Goal: Task Accomplishment & Management: Complete application form

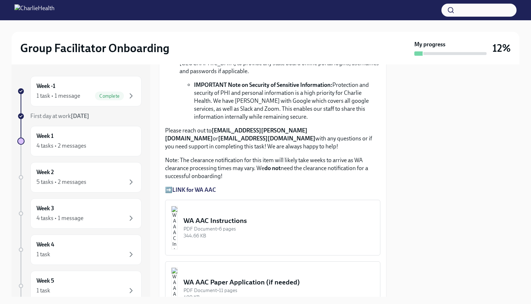
scroll to position [545, 0]
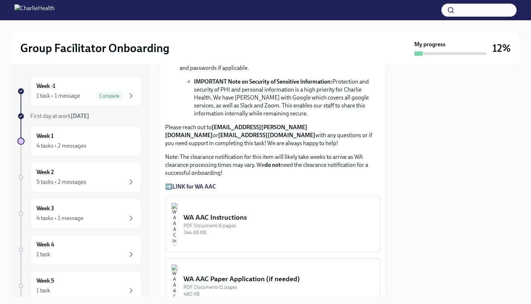
click at [219, 213] on div "WA AAC Instructions" at bounding box center [279, 217] width 191 height 9
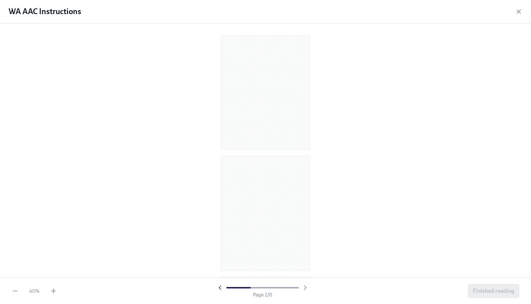
click at [219, 286] on icon "button" at bounding box center [219, 287] width 7 height 7
click at [219, 286] on div at bounding box center [262, 287] width 93 height 7
click at [51, 296] on div "40 % Page 1 / 6 Finished reading" at bounding box center [265, 290] width 531 height 26
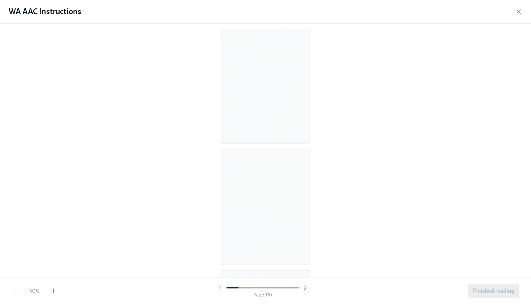
click at [53, 286] on div "40 % Page 1 / 6 Finished reading" at bounding box center [265, 290] width 531 height 26
click at [53, 292] on icon "button" at bounding box center [53, 290] width 7 height 7
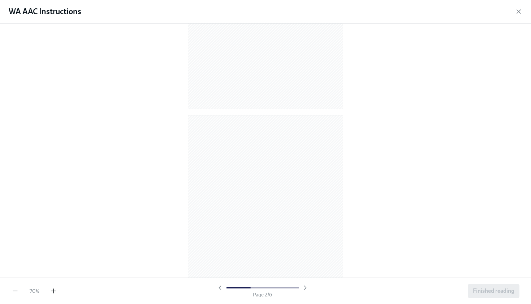
click at [53, 292] on icon "button" at bounding box center [53, 290] width 7 height 7
click at [514, 14] on div "WA AAC Instructions" at bounding box center [265, 11] width 531 height 23
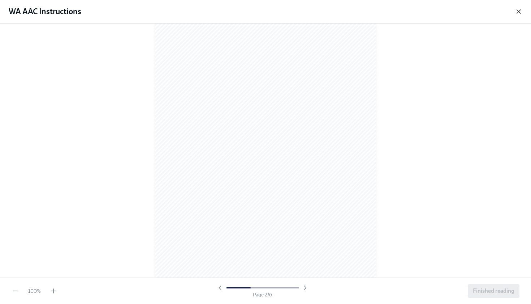
click at [521, 14] on icon "button" at bounding box center [518, 11] width 7 height 7
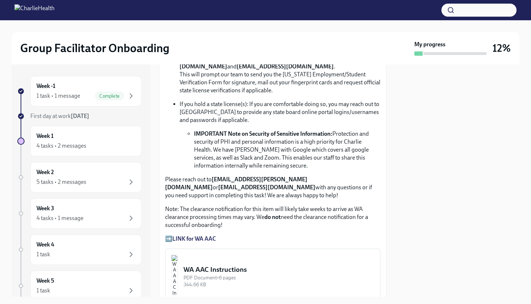
scroll to position [492, 0]
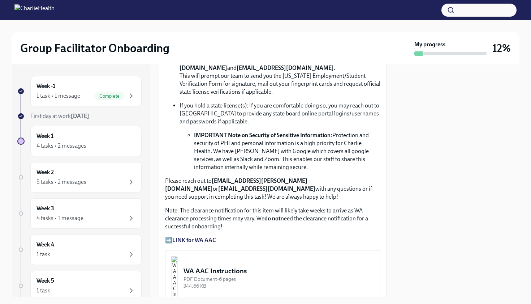
click at [204, 236] on strong "LINK for WA AAC" at bounding box center [194, 239] width 44 height 7
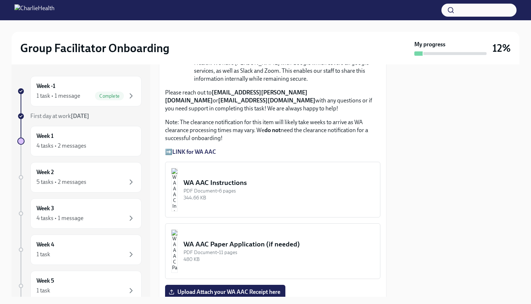
scroll to position [579, 0]
click at [276, 128] on p "Note: The clearance notification for this item will likely take weeks to arrive…" at bounding box center [272, 131] width 215 height 24
click at [214, 194] on div "344.66 KB" at bounding box center [279, 197] width 191 height 7
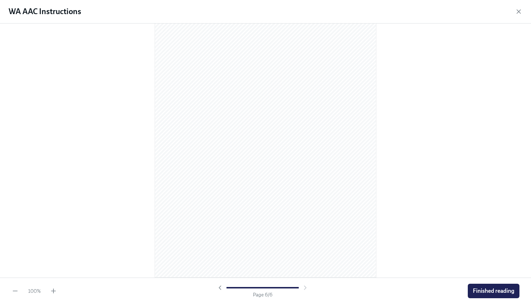
scroll to position [1508, 0]
click at [495, 289] on span "Finished reading" at bounding box center [494, 290] width 42 height 7
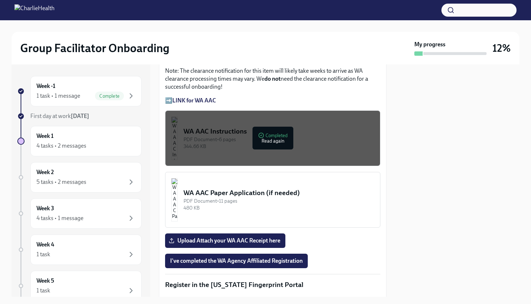
scroll to position [631, 0]
click at [280, 127] on div "WA AAC Instructions" at bounding box center [279, 131] width 191 height 9
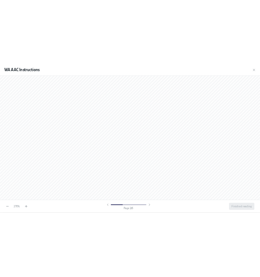
scroll to position [987, 0]
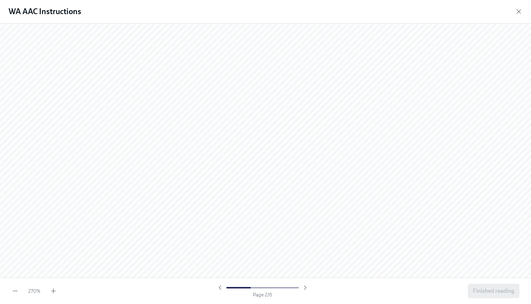
click at [494, 1] on div "WA AAC Instructions" at bounding box center [265, 11] width 531 height 23
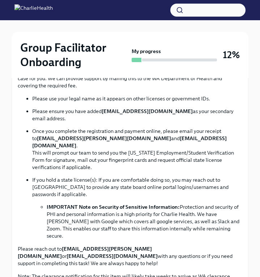
scroll to position [529, 0]
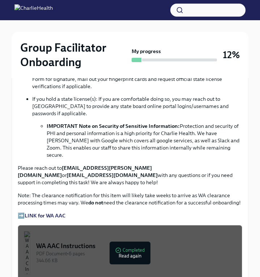
click at [92, 242] on div "WA AAC Instructions" at bounding box center [136, 246] width 200 height 9
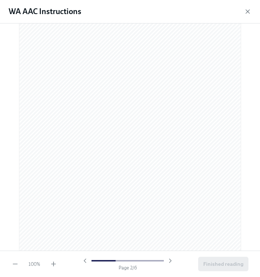
scroll to position [325, 0]
click at [248, 13] on icon "button" at bounding box center [247, 11] width 7 height 7
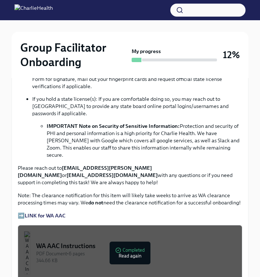
copy p "[EMAIL_ADDRESS][PERSON_NAME][DOMAIN_NAME]"
drag, startPoint x: 63, startPoint y: 146, endPoint x: 149, endPoint y: 147, distance: 86.4
click at [149, 164] on p "Please reach out to [EMAIL_ADDRESS][PERSON_NAME][DOMAIN_NAME] or [EMAIL_ADDRESS…" at bounding box center [130, 175] width 224 height 22
click at [120, 242] on div "WA AAC Instructions" at bounding box center [136, 246] width 200 height 9
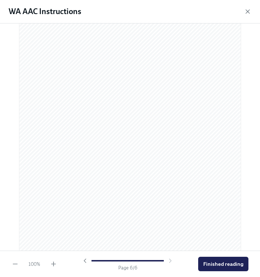
scroll to position [1535, 0]
click at [246, 12] on icon "button" at bounding box center [247, 11] width 7 height 7
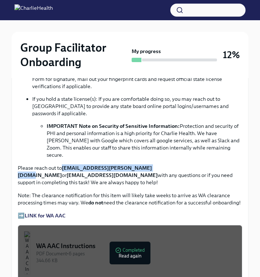
copy strong "[EMAIL_ADDRESS][PERSON_NAME][DOMAIN_NAME]"
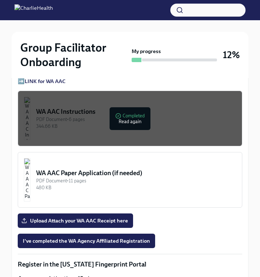
scroll to position [658, 0]
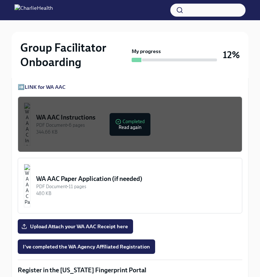
click at [109, 113] on div "WA AAC Instructions" at bounding box center [136, 117] width 200 height 9
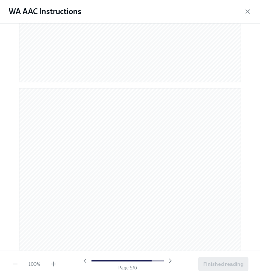
scroll to position [1436, 0]
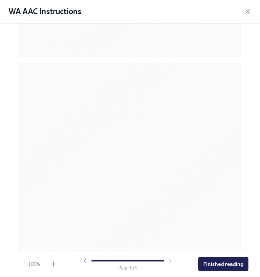
click at [243, 9] on div "WA AAC Instructions" at bounding box center [130, 11] width 260 height 23
click at [245, 10] on icon "button" at bounding box center [247, 11] width 7 height 7
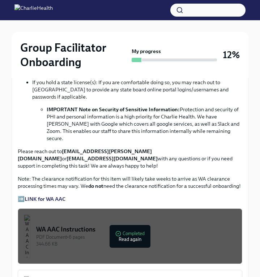
scroll to position [540, 0]
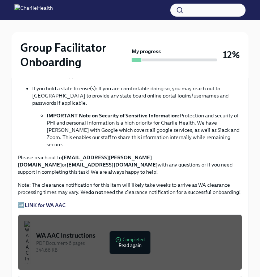
drag, startPoint x: 72, startPoint y: 172, endPoint x: 29, endPoint y: 171, distance: 42.3
click at [29, 171] on div "Approx completion time: 20mins Below are the step by step instructions on how t…" at bounding box center [130, 48] width 224 height 322
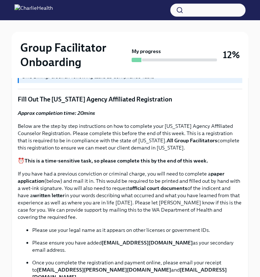
scroll to position [317, 0]
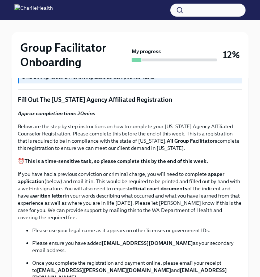
click at [49, 101] on p "Fill Out The [US_STATE] Agency Affiliated Registration" at bounding box center [130, 99] width 224 height 9
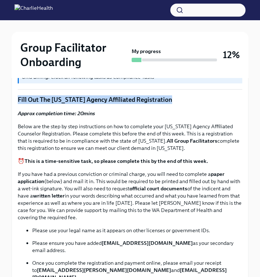
click at [49, 101] on p "Fill Out The [US_STATE] Agency Affiliated Registration" at bounding box center [130, 99] width 224 height 9
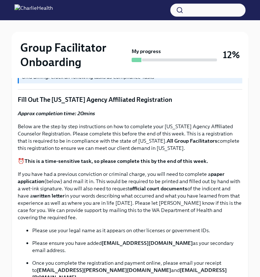
click at [48, 101] on p "Fill Out The [US_STATE] Agency Affiliated Registration" at bounding box center [130, 99] width 224 height 9
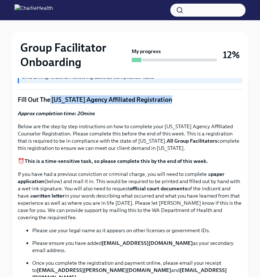
drag, startPoint x: 51, startPoint y: 100, endPoint x: 175, endPoint y: 100, distance: 123.6
click at [175, 100] on p "Fill Out The [US_STATE] Agency Affiliated Registration" at bounding box center [130, 99] width 224 height 9
copy p "[US_STATE] Agency Affiliated Registration"
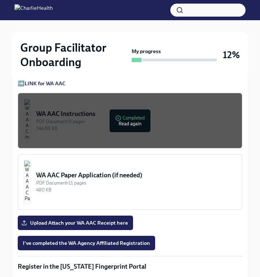
scroll to position [666, 0]
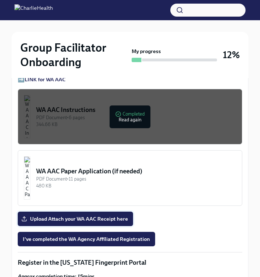
click at [77, 215] on span "Upload Attach your WA AAC Receipt here" at bounding box center [75, 218] width 105 height 7
click at [0, 0] on input "Upload Attach your WA AAC Receipt here" at bounding box center [0, 0] width 0 height 0
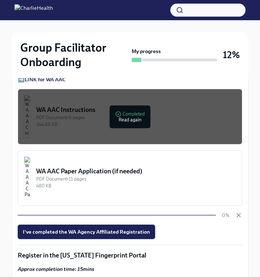
click at [103, 225] on button "I've completed the WA Agency Affiliated Registration" at bounding box center [86, 232] width 137 height 14
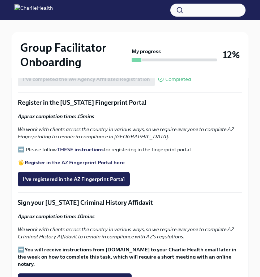
scroll to position [818, 0]
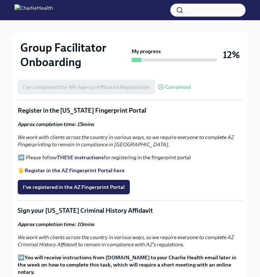
click at [56, 167] on strong "Register in the AZ Fingerprint Portal here" at bounding box center [75, 170] width 100 height 7
click at [76, 154] on strong "THESE instructions" at bounding box center [80, 157] width 47 height 7
click at [67, 184] on span "I've registered in the AZ Fingerprint Portal" at bounding box center [74, 187] width 102 height 7
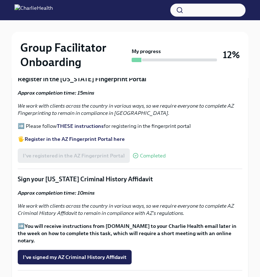
scroll to position [879, 0]
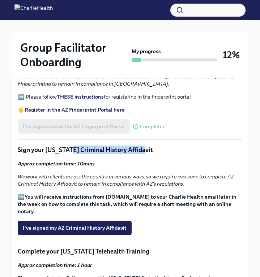
drag, startPoint x: 70, startPoint y: 120, endPoint x: 143, endPoint y: 120, distance: 72.6
click at [143, 146] on p "Sign your [US_STATE] Criminal History Affidavit" at bounding box center [130, 150] width 224 height 9
copy p "Criminal History Affidavit"
click at [87, 194] on strong "You will receive instructions from [DOMAIN_NAME] to your Charlie Health email l…" at bounding box center [127, 204] width 219 height 21
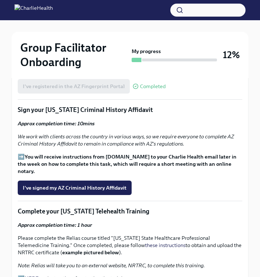
scroll to position [917, 0]
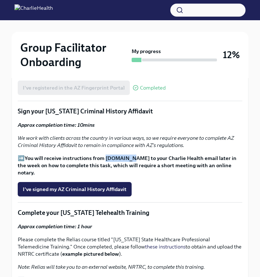
copy strong "[DOMAIN_NAME]"
drag, startPoint x: 105, startPoint y: 129, endPoint x: 128, endPoint y: 129, distance: 22.8
click at [128, 155] on strong "You will receive instructions from [DOMAIN_NAME] to your Charlie Health email l…" at bounding box center [127, 165] width 219 height 21
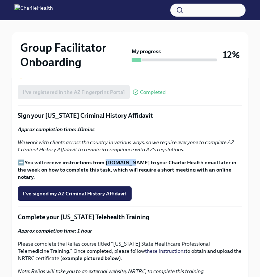
scroll to position [913, 1]
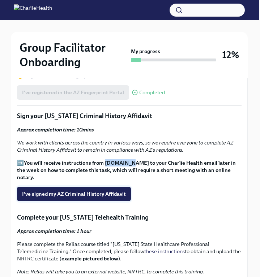
click at [89, 187] on button "I've signed my AZ Criminal History Affidavit" at bounding box center [74, 194] width 114 height 14
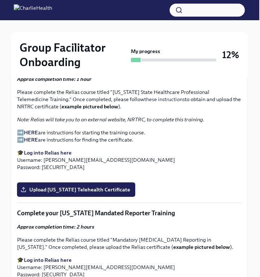
scroll to position [1064, 1]
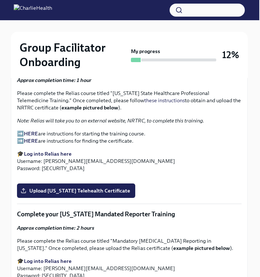
click at [35, 130] on strong "HERE" at bounding box center [31, 133] width 14 height 7
click at [37, 138] on strong "HERE" at bounding box center [31, 141] width 14 height 7
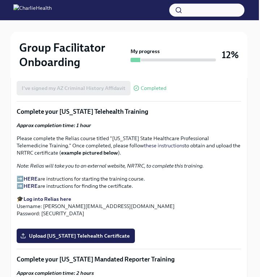
scroll to position [1019, 1]
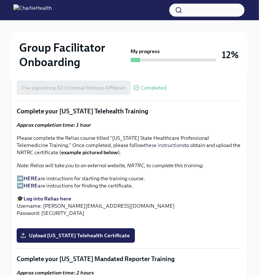
click at [37, 196] on strong "Log into Relias here" at bounding box center [47, 199] width 48 height 7
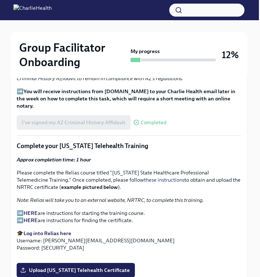
scroll to position [984, 1]
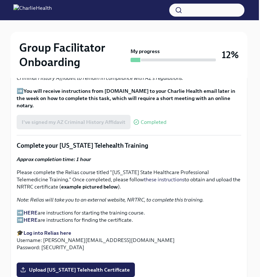
click at [29, 141] on p "Complete your [US_STATE] Telehealth Training" at bounding box center [129, 145] width 224 height 9
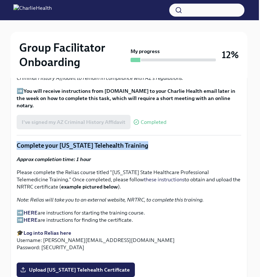
click at [29, 141] on p "Complete your [US_STATE] Telehealth Training" at bounding box center [129, 145] width 224 height 9
copy p "Complete your [US_STATE] Telehealth Training"
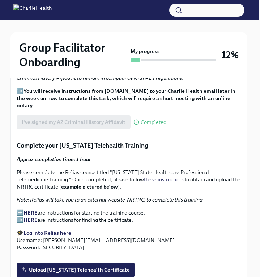
drag, startPoint x: 39, startPoint y: 127, endPoint x: 42, endPoint y: 122, distance: 5.5
click at [39, 156] on p "Approx completion time: 1 hour" at bounding box center [129, 159] width 224 height 7
drag, startPoint x: 60, startPoint y: 109, endPoint x: 151, endPoint y: 109, distance: 91.1
click at [151, 141] on p "Complete your [US_STATE] Telehealth Training" at bounding box center [129, 145] width 224 height 9
copy p "[US_STATE] Telehealth Training"
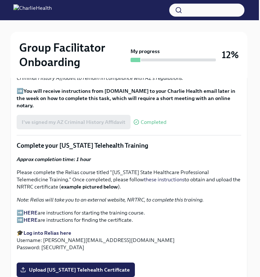
click at [84, 156] on strong "Approx completion time: 1 hour" at bounding box center [54, 159] width 74 height 7
drag, startPoint x: 112, startPoint y: 137, endPoint x: 151, endPoint y: 138, distance: 39.0
click at [151, 169] on p "Please complete the Relias course titled "[US_STATE] State Healthcare Professio…" at bounding box center [129, 180] width 224 height 22
copy p "[US_STATE] State"
click at [61, 209] on p "➡️ HERE are instructions for starting the training course. ➡️ HERE are instruct…" at bounding box center [129, 216] width 224 height 14
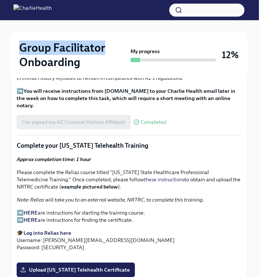
drag, startPoint x: 21, startPoint y: 47, endPoint x: 106, endPoint y: 47, distance: 84.9
click at [106, 47] on h2 "Group Facilitator Onboarding" at bounding box center [73, 54] width 108 height 29
copy h2 "Group Facilitator"
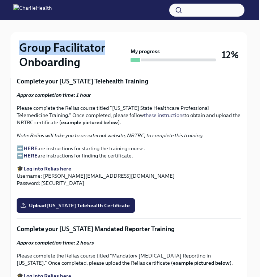
scroll to position [1261, 1]
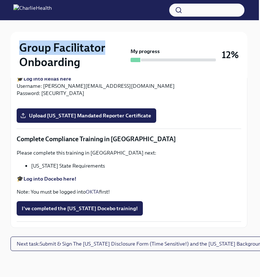
click at [76, 69] on p "Please complete the Relias course titled "Mandatory [MEDICAL_DATA] Reporting in…" at bounding box center [129, 62] width 224 height 14
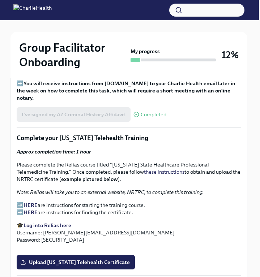
scroll to position [982, 1]
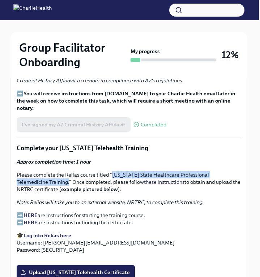
drag, startPoint x: 110, startPoint y: 138, endPoint x: 37, endPoint y: 147, distance: 73.6
click at [37, 171] on p "Please complete the Relias course titled "[US_STATE] State Healthcare Professio…" at bounding box center [129, 182] width 224 height 22
copy p "[US_STATE] State Healthcare Professional Telemedicine Training."
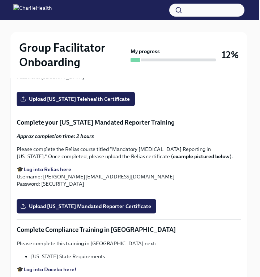
scroll to position [1155, 1]
click at [64, 103] on span "Upload [US_STATE] Telehealth Certificate" at bounding box center [76, 98] width 108 height 7
click at [0, 0] on input "Upload [US_STATE] Telehealth Certificate" at bounding box center [0, 0] width 0 height 0
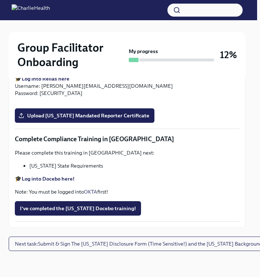
scroll to position [1307, 2]
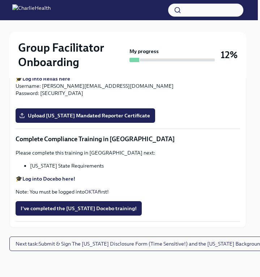
drag, startPoint x: 110, startPoint y: 135, endPoint x: 226, endPoint y: 137, distance: 115.7
click at [226, 69] on p "Please complete the Relias course titled "Mandatory [MEDICAL_DATA] Reporting in…" at bounding box center [128, 62] width 224 height 14
click at [39, 82] on strong "Log into Relias here" at bounding box center [46, 79] width 48 height 7
click at [48, 69] on p "Please complete the Relias course titled "Mandatory [MEDICAL_DATA] Reporting in…" at bounding box center [128, 62] width 224 height 14
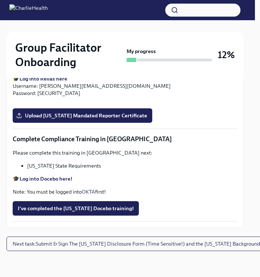
scroll to position [1322, 5]
click at [168, 69] on strong "example pictured below" at bounding box center [196, 66] width 57 height 7
click at [146, 69] on p "Please complete the Relias course titled "Mandatory [MEDICAL_DATA] Reporting in…" at bounding box center [124, 62] width 224 height 14
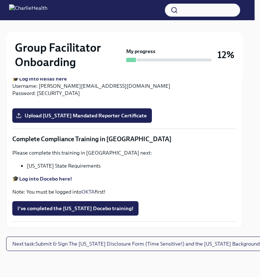
drag, startPoint x: 106, startPoint y: 113, endPoint x: 223, endPoint y: 114, distance: 116.4
click at [223, 69] on p "Please complete the Relias course titled "Mandatory [MEDICAL_DATA] Reporting in…" at bounding box center [124, 62] width 224 height 14
click at [78, 119] on span "Upload [US_STATE] Mandated Reporter Certificate" at bounding box center [81, 115] width 129 height 7
click at [0, 0] on input "Upload [US_STATE] Mandated Reporter Certificate" at bounding box center [0, 0] width 0 height 0
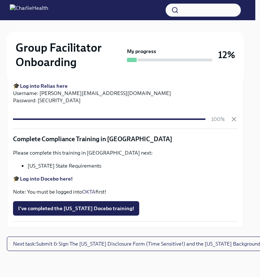
scroll to position [1541, 5]
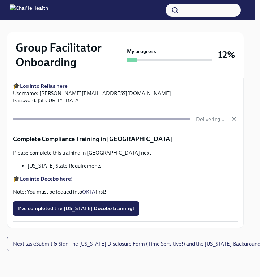
click at [61, 178] on strong "Log into Docebo here!" at bounding box center [46, 179] width 53 height 7
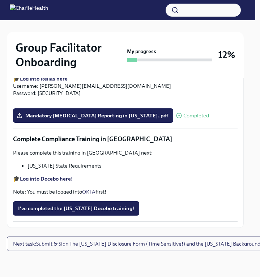
click at [37, 169] on li "[US_STATE] State Requirements" at bounding box center [132, 165] width 210 height 7
click at [78, 178] on div "Please complete this training in [GEOGRAPHIC_DATA] next: [US_STATE] State Requi…" at bounding box center [125, 172] width 224 height 46
click at [185, 0] on div at bounding box center [125, 10] width 260 height 20
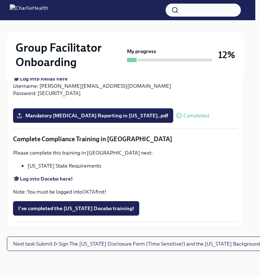
scroll to position [1549, 5]
click at [77, 207] on span "I've completed the [US_STATE] Docebo training!" at bounding box center [76, 208] width 116 height 7
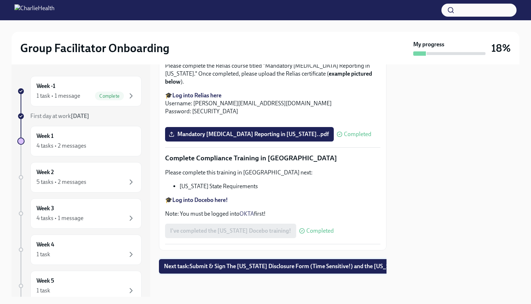
scroll to position [1560, 0]
click at [231, 270] on button "Next task : Submit & Sign The [US_STATE] Disclosure Form (Time Sensitive!) and …" at bounding box center [308, 266] width 298 height 14
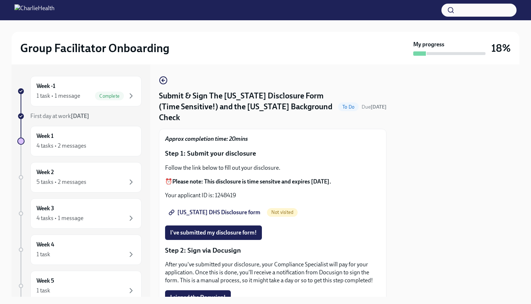
click at [211, 209] on span "[US_STATE] DHS Disclosure form" at bounding box center [215, 212] width 90 height 7
click at [224, 191] on p "Your applicant ID is: 1248419" at bounding box center [272, 195] width 215 height 8
click at [214, 229] on span "I've submitted my disclosure form!" at bounding box center [213, 232] width 87 height 7
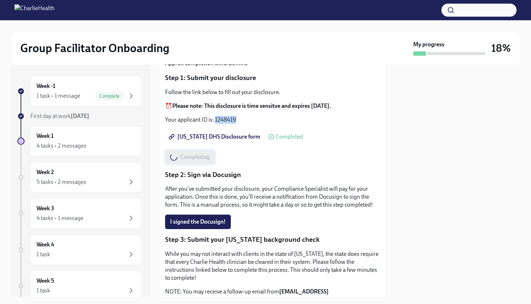
scroll to position [78, 0]
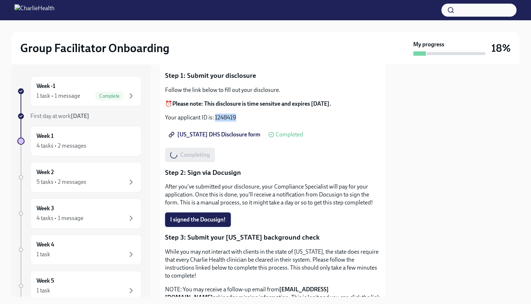
click at [209, 216] on span "I signed the Docusign!" at bounding box center [198, 219] width 56 height 7
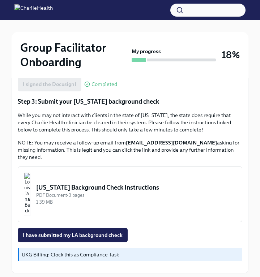
scroll to position [256, 0]
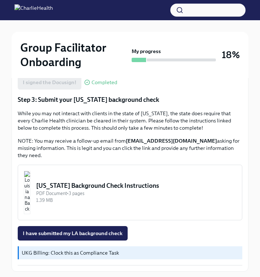
click at [59, 185] on button "[US_STATE] Background Check Instructions PDF Document • 3 pages 1.39 MB" at bounding box center [130, 193] width 224 height 56
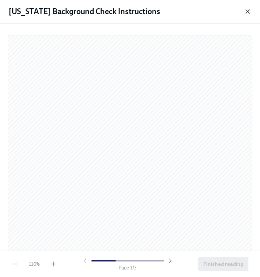
click at [251, 15] on icon "button" at bounding box center [247, 11] width 7 height 7
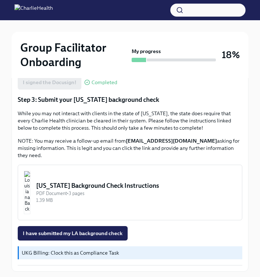
click at [146, 140] on strong "[EMAIL_ADDRESS][DOMAIN_NAME]" at bounding box center [171, 141] width 91 height 7
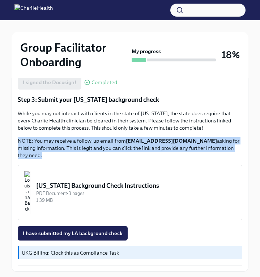
click at [146, 140] on strong "[EMAIL_ADDRESS][DOMAIN_NAME]" at bounding box center [171, 141] width 91 height 7
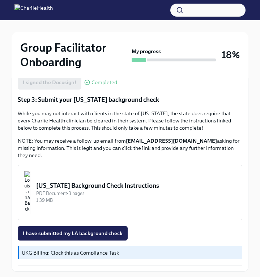
click at [208, 140] on strong "[EMAIL_ADDRESS][DOMAIN_NAME]" at bounding box center [171, 141] width 91 height 7
drag, startPoint x: 218, startPoint y: 141, endPoint x: 125, endPoint y: 143, distance: 92.9
click at [126, 143] on strong "[EMAIL_ADDRESS][DOMAIN_NAME]" at bounding box center [171, 141] width 91 height 7
click at [73, 144] on p "NOTE: You may receive a follow-up email from [EMAIL_ADDRESS][DOMAIN_NAME] askin…" at bounding box center [130, 148] width 224 height 22
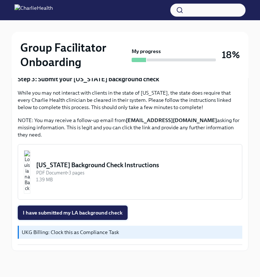
scroll to position [277, 0]
click at [71, 176] on div "PDF Document • 3 pages" at bounding box center [136, 172] width 200 height 7
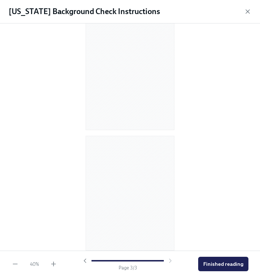
scroll to position [141, 0]
click at [52, 262] on icon "button" at bounding box center [53, 264] width 7 height 7
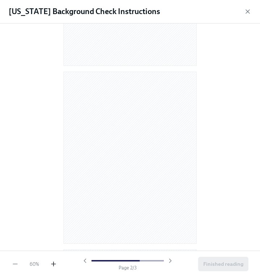
click at [52, 262] on icon "button" at bounding box center [53, 264] width 7 height 7
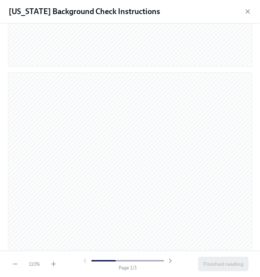
scroll to position [288, 0]
click at [247, 14] on icon "button" at bounding box center [247, 11] width 7 height 7
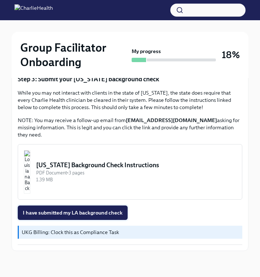
click at [83, 213] on span "I have submitted my LA background check" at bounding box center [73, 212] width 100 height 7
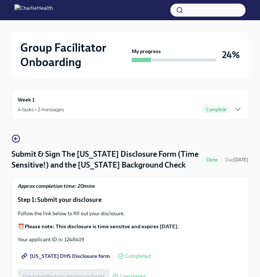
scroll to position [0, 0]
click at [82, 110] on div "4 tasks • 2 messages Complete" at bounding box center [130, 109] width 224 height 9
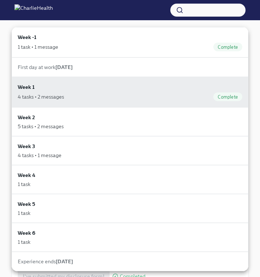
click at [250, 82] on div at bounding box center [130, 138] width 260 height 277
